Goal: Transaction & Acquisition: Purchase product/service

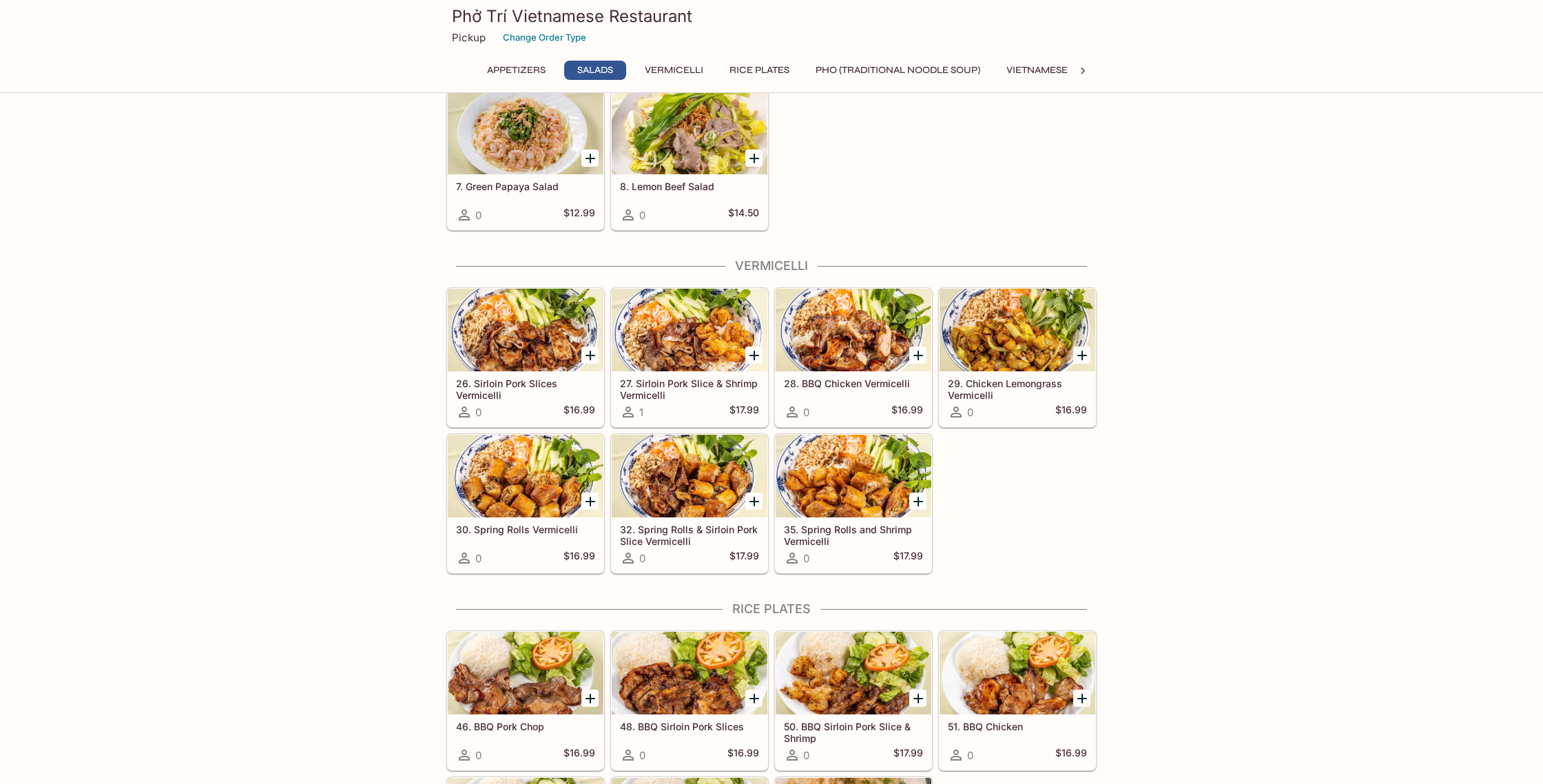
scroll to position [317, 0]
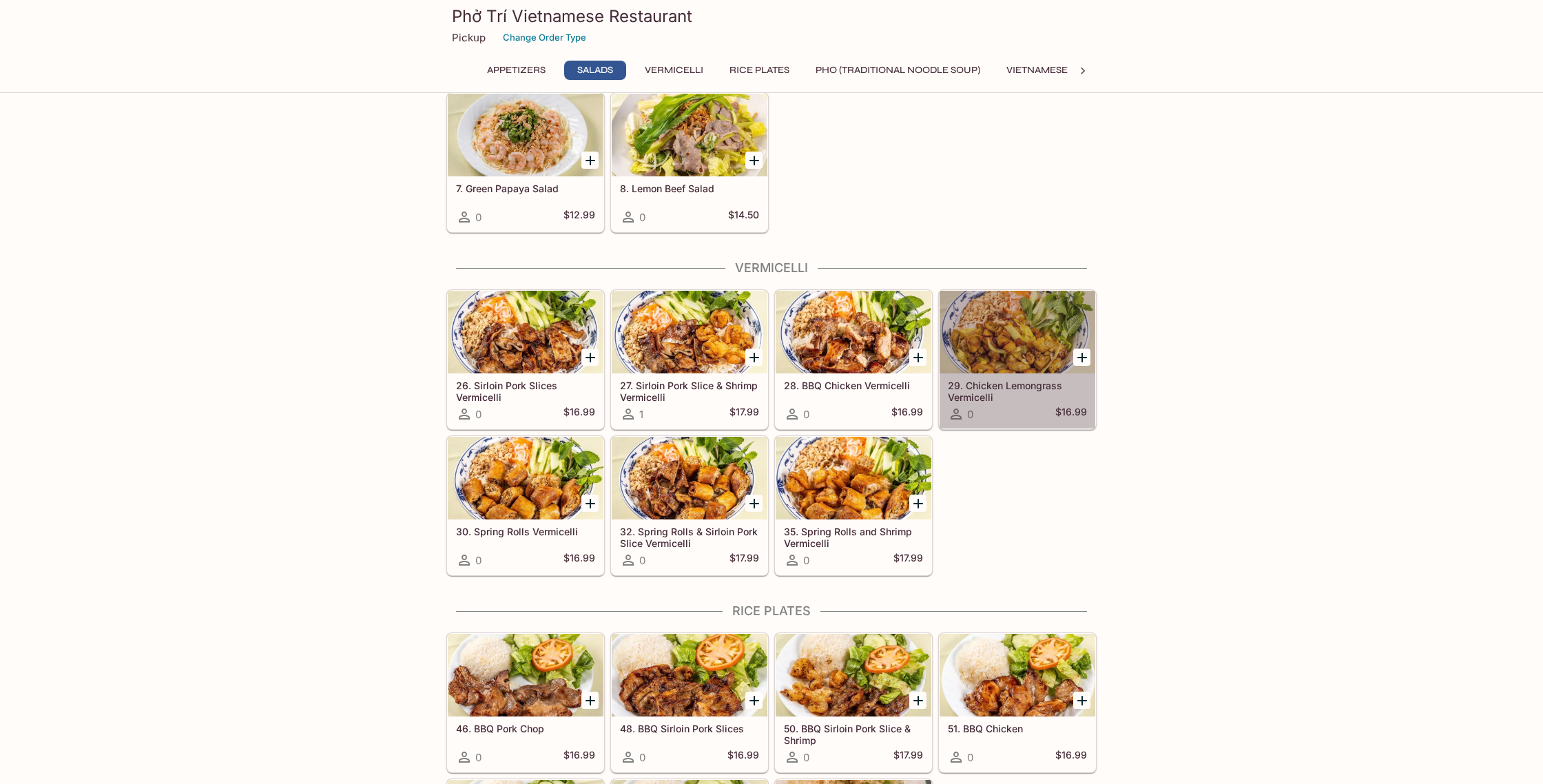
click at [993, 353] on div at bounding box center [1017, 332] width 155 height 83
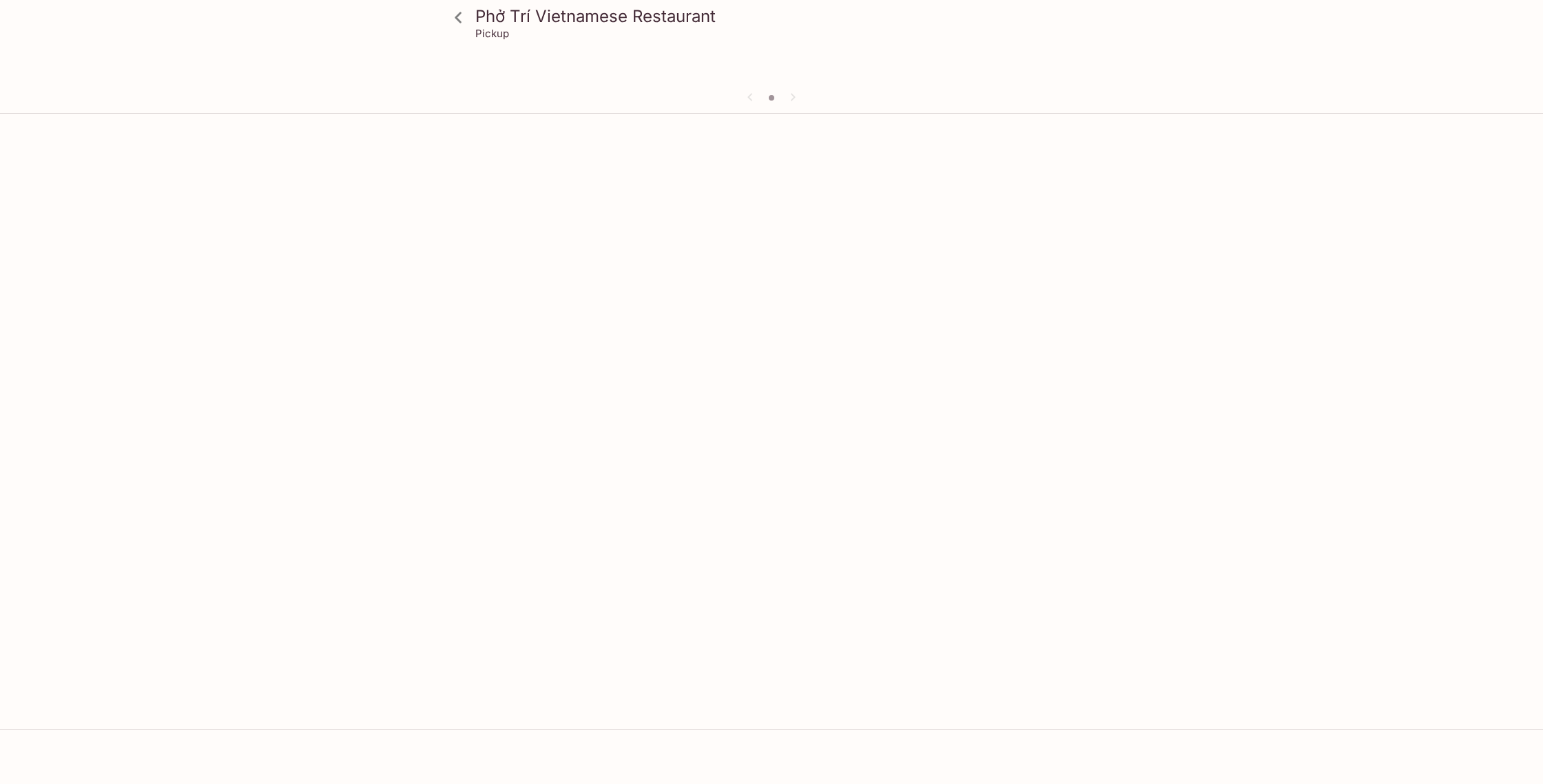
click at [993, 353] on div "Phở Trí Vietnamese Restaurant Pickup" at bounding box center [772, 511] width 1543 height 784
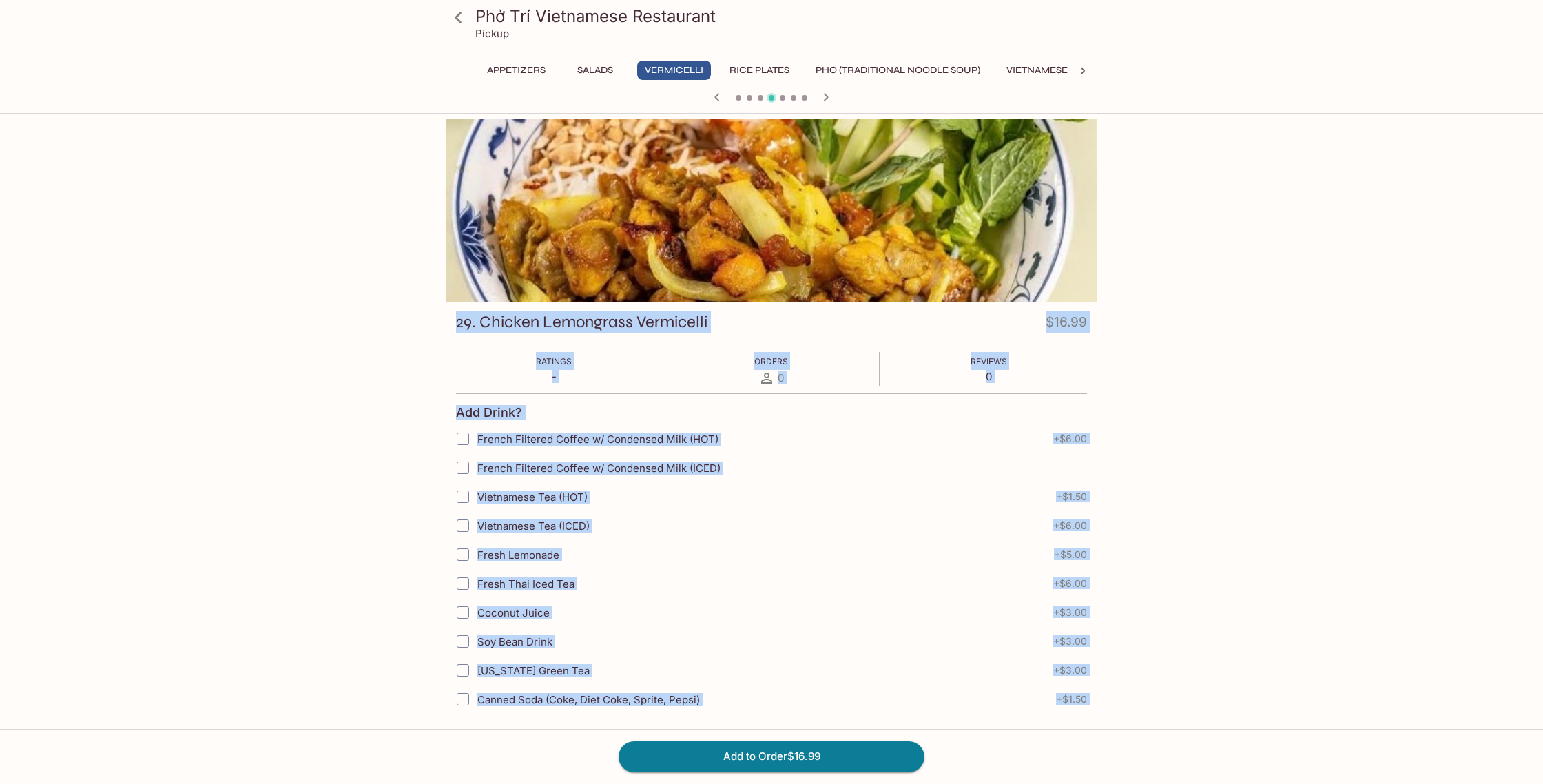
click at [678, 158] on div at bounding box center [771, 210] width 650 height 183
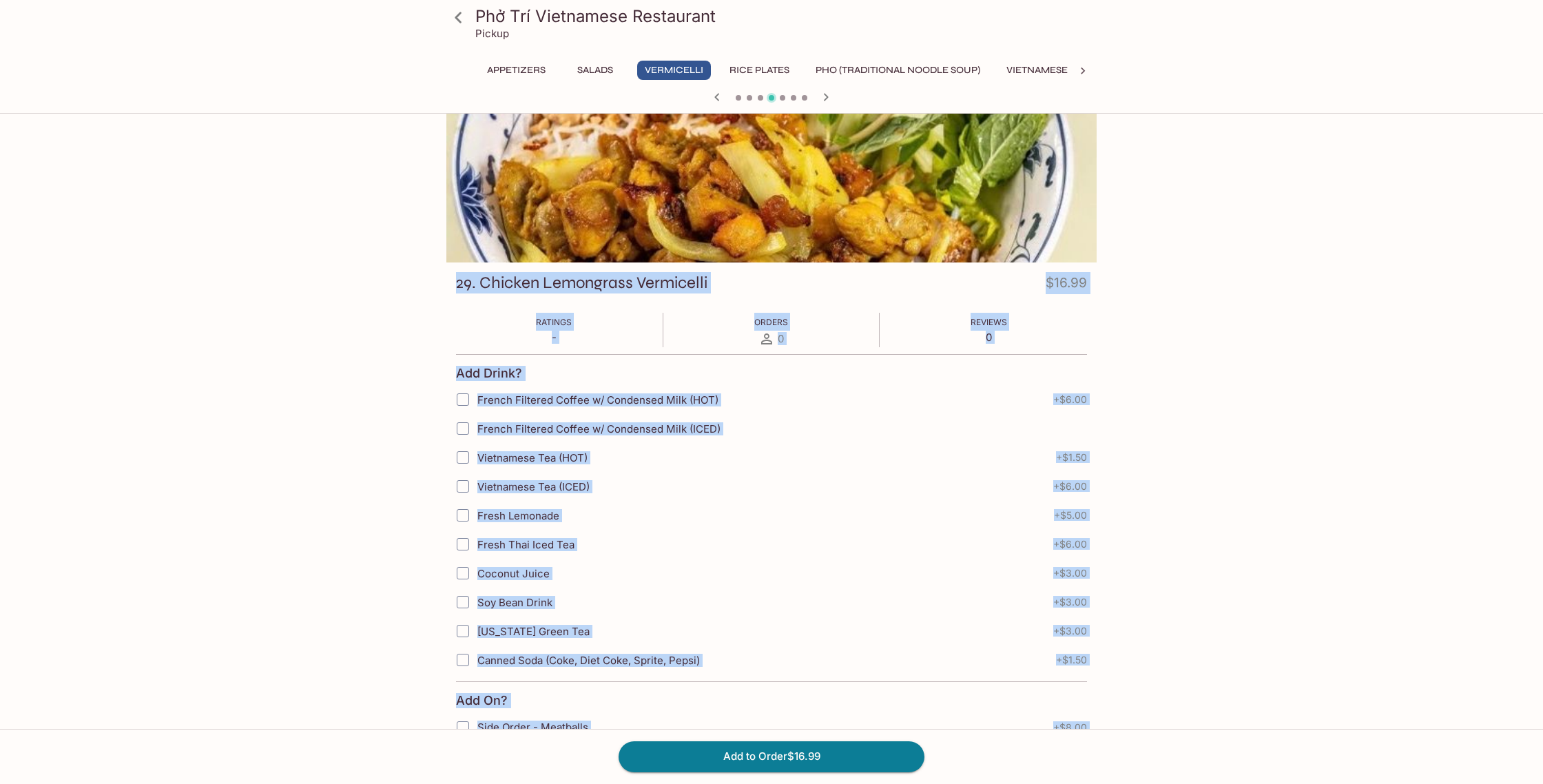
click at [719, 214] on div at bounding box center [771, 171] width 650 height 183
click at [760, 339] on icon at bounding box center [767, 339] width 17 height 17
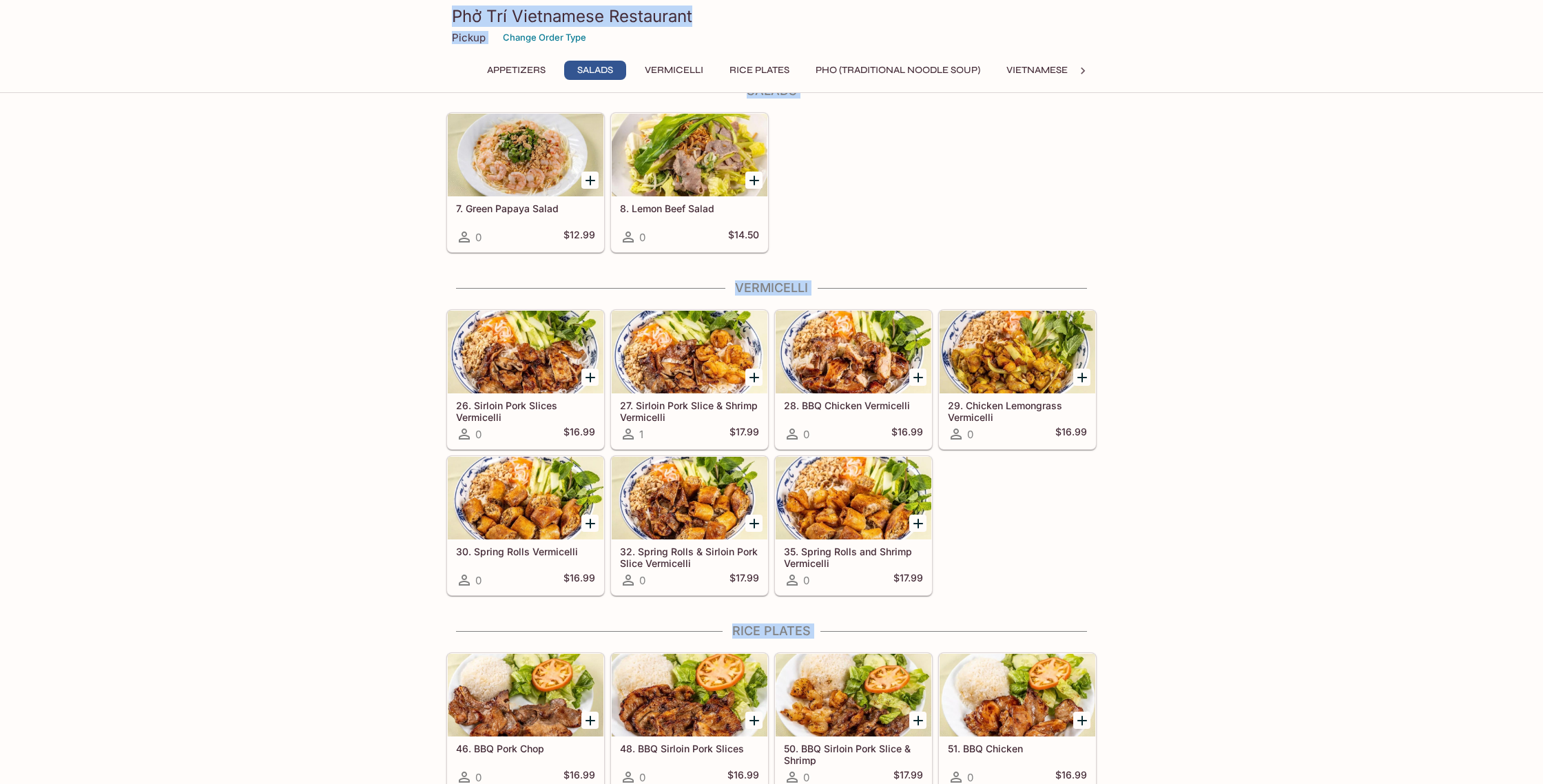
scroll to position [300, 0]
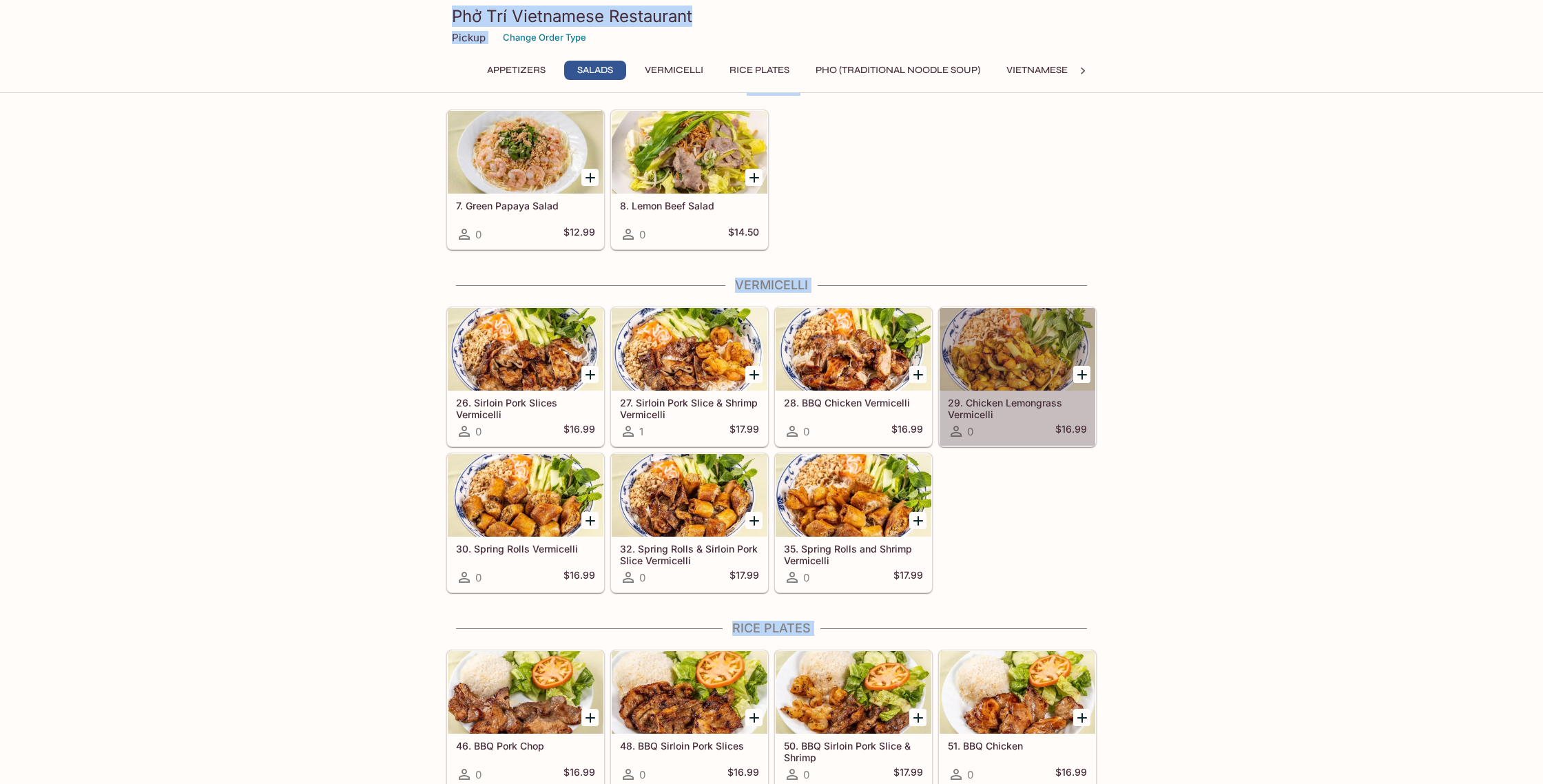
click at [977, 370] on div at bounding box center [1017, 349] width 155 height 83
